Goal: Check status: Check status

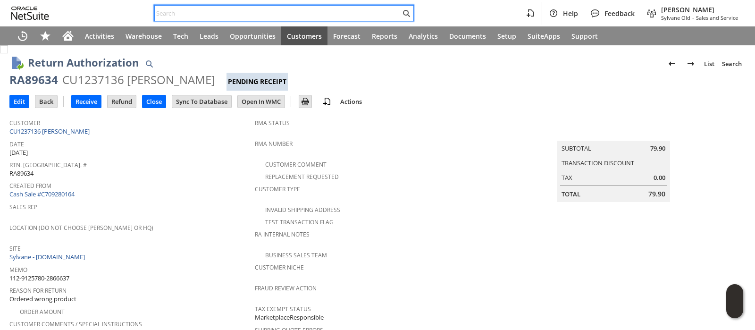
click at [366, 14] on input "text" at bounding box center [278, 13] width 246 height 11
paste input "SY68A4F77E90A0D"
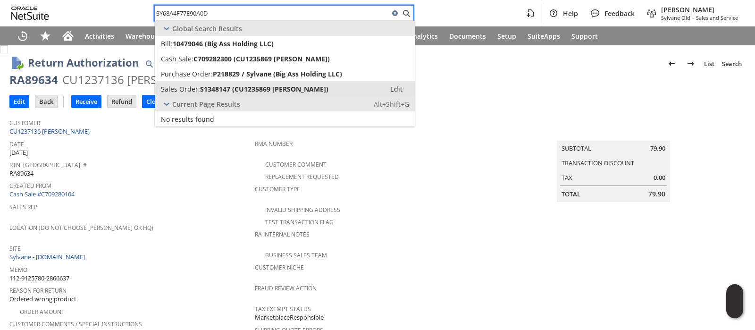
type input "SY68A4F77E90A0D"
click at [308, 82] on link "Sales Order: S1348147 (CU1235869 Thomas A Dunlap) Edit" at bounding box center [285, 88] width 260 height 15
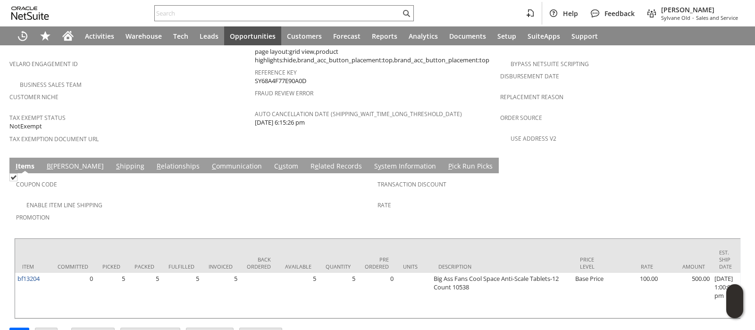
scroll to position [639, 0]
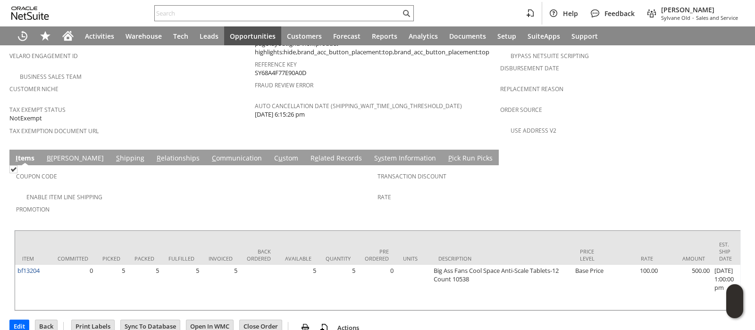
click at [114, 153] on link "S hipping" at bounding box center [130, 158] width 33 height 10
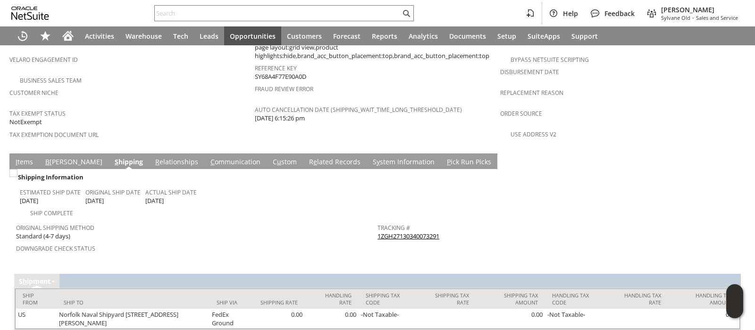
click at [398, 232] on link "1ZGH27130340073291" at bounding box center [409, 236] width 62 height 8
